Goal: Task Accomplishment & Management: Use online tool/utility

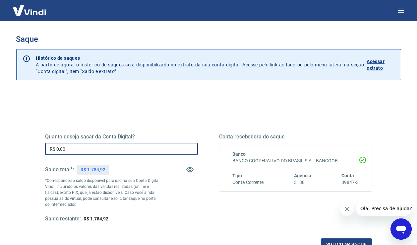
click at [120, 149] on input "R$ 0,00" at bounding box center [121, 149] width 153 height 12
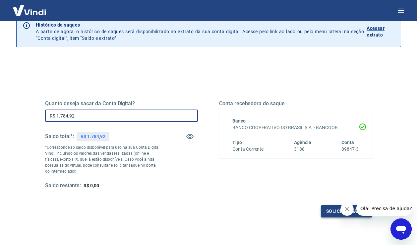
type input "R$ 1.784,92"
click at [330, 213] on button "Solicitar saque" at bounding box center [346, 211] width 51 height 12
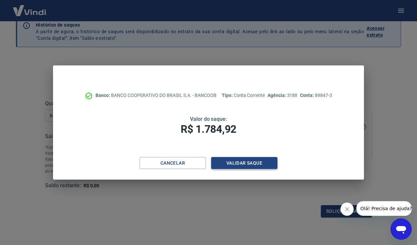
click at [257, 165] on button "Validar saque" at bounding box center [244, 163] width 66 height 12
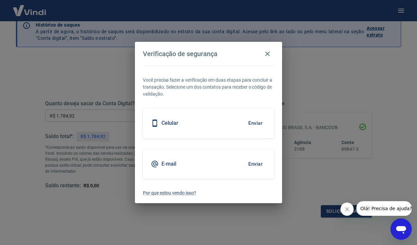
click at [258, 124] on button "Enviar" at bounding box center [256, 123] width 22 height 14
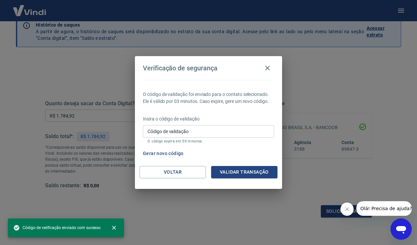
click at [243, 130] on input "Código de validação" at bounding box center [208, 131] width 131 height 12
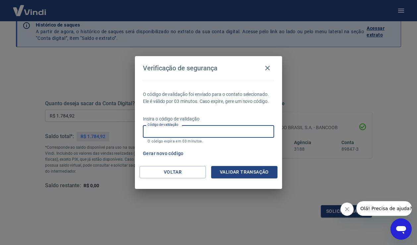
click at [333, 85] on div "Verificação de segurança O código de validação foi enviado para o contato selec…" at bounding box center [208, 122] width 417 height 245
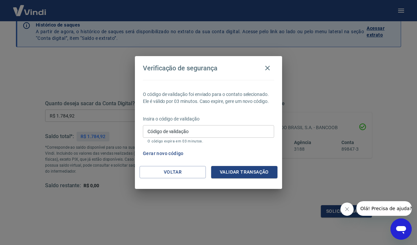
click at [233, 133] on input "Código de validação" at bounding box center [208, 131] width 131 height 12
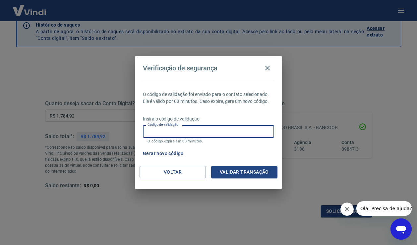
click at [255, 150] on div "Gerar novo código" at bounding box center [207, 153] width 134 height 12
click at [243, 133] on input "Código de validação" at bounding box center [208, 131] width 131 height 12
click at [151, 153] on button "Gerar novo código" at bounding box center [163, 153] width 46 height 12
click at [177, 133] on input "Código de validação" at bounding box center [208, 131] width 131 height 12
click at [165, 155] on button "Gerar novo código" at bounding box center [163, 153] width 46 height 12
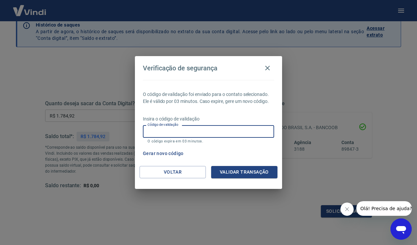
click at [205, 129] on input "Código de validação" at bounding box center [208, 131] width 131 height 12
click at [244, 118] on p "Insira o código de validação" at bounding box center [208, 118] width 131 height 7
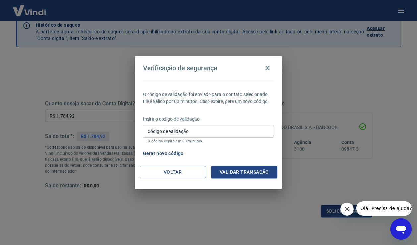
click at [224, 131] on input "Código de validação" at bounding box center [208, 131] width 131 height 12
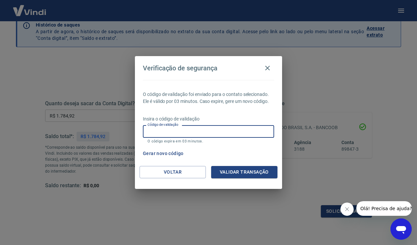
click at [254, 82] on div "O código de validação foi enviado para o contato selecionado. Ele é válido por …" at bounding box center [208, 123] width 147 height 86
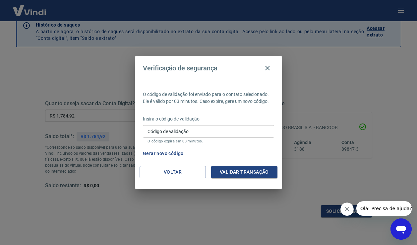
click at [202, 130] on input "Código de validação" at bounding box center [208, 131] width 131 height 12
click at [240, 141] on p "O código expira em 03 minutos." at bounding box center [209, 141] width 122 height 4
click at [268, 67] on icon "button" at bounding box center [268, 68] width 8 height 8
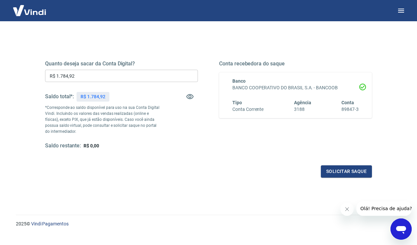
scroll to position [81, 0]
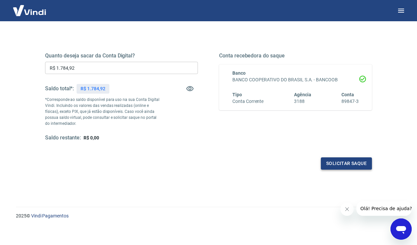
click at [335, 162] on button "Solicitar saque" at bounding box center [346, 163] width 51 height 12
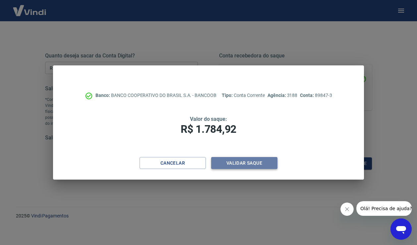
click at [248, 164] on button "Validar saque" at bounding box center [244, 163] width 66 height 12
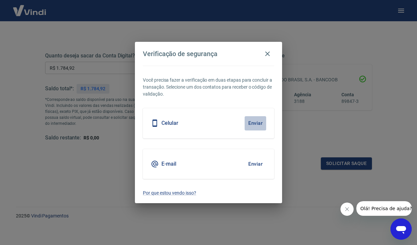
click at [255, 123] on button "Enviar" at bounding box center [256, 123] width 22 height 14
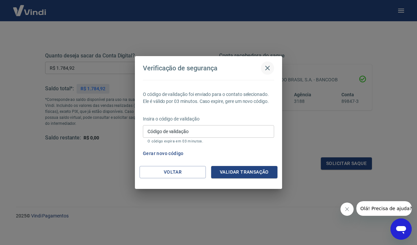
click at [266, 68] on icon "button" at bounding box center [268, 68] width 8 height 8
